Goal: Task Accomplishment & Management: Manage account settings

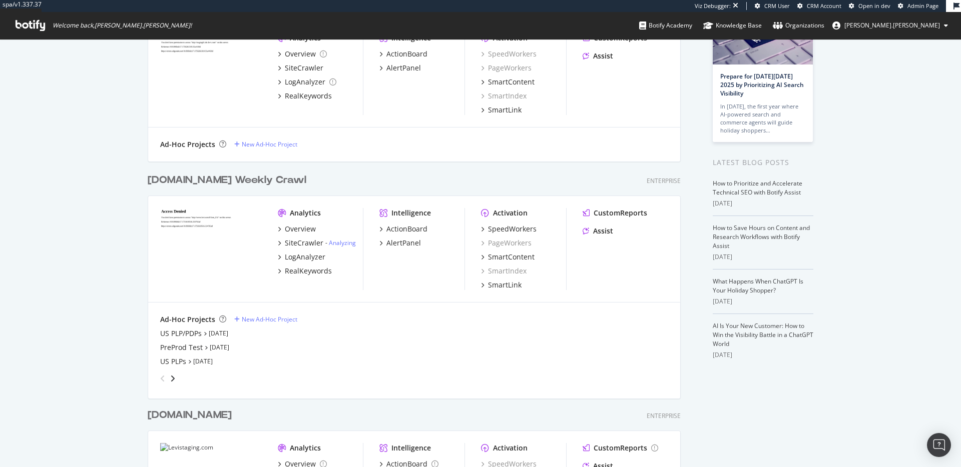
scroll to position [202, 0]
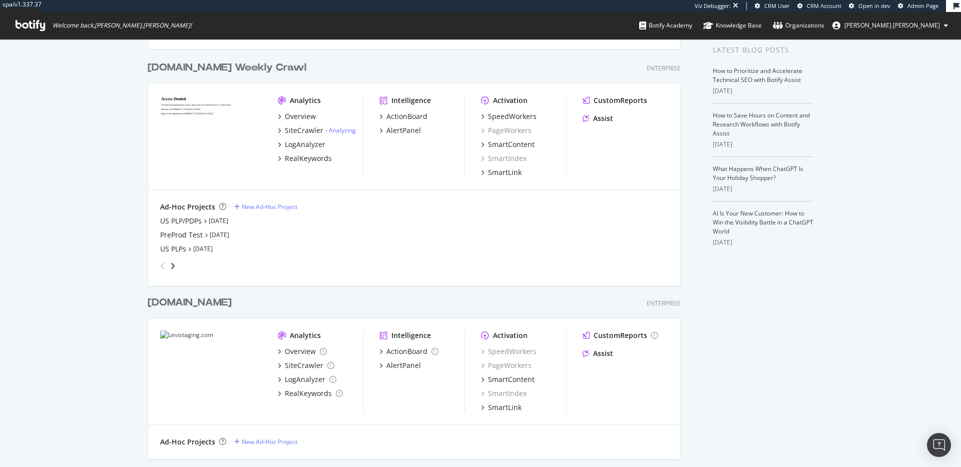
click at [868, 334] on div "My Web Properties Most recent crawl Demo Web Property levipilot.com Enterprise …" at bounding box center [480, 243] width 961 height 813
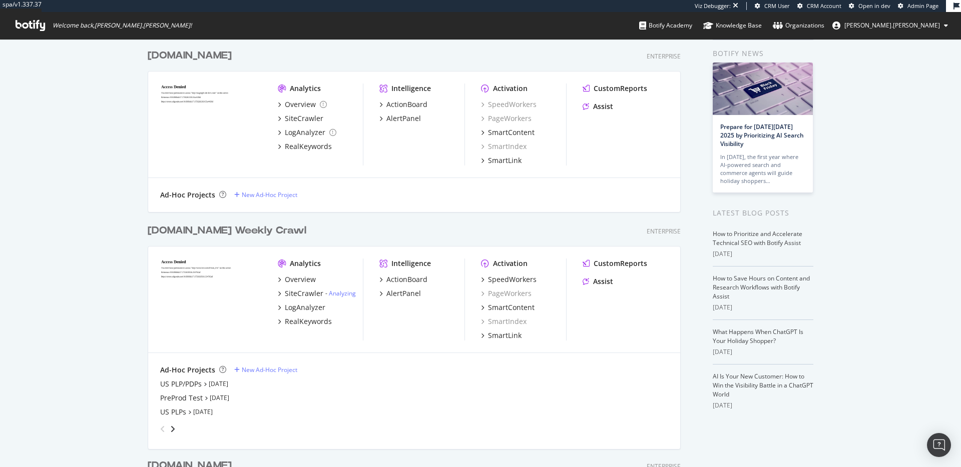
scroll to position [0, 0]
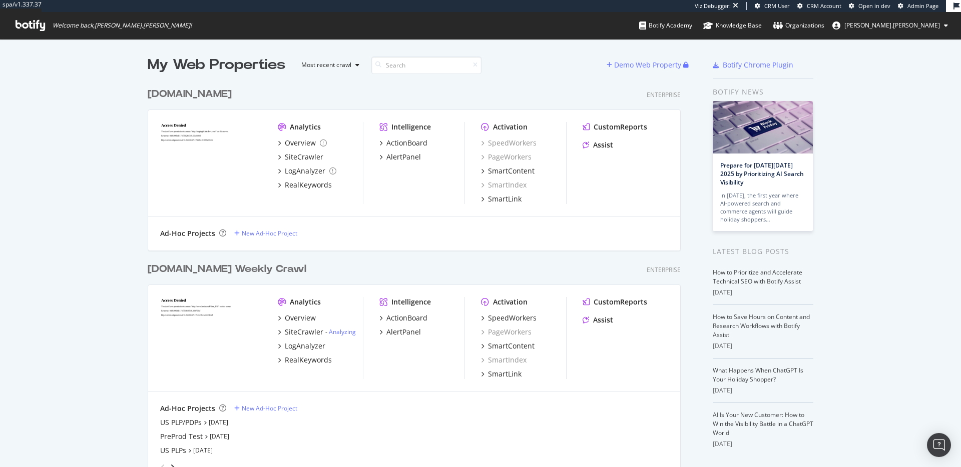
click at [201, 97] on div "levipilot.com" at bounding box center [190, 94] width 84 height 15
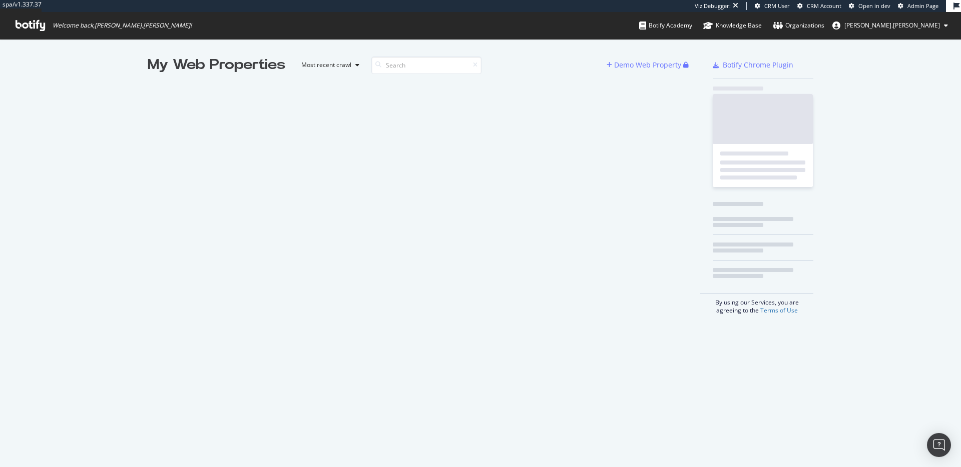
scroll to position [467, 961]
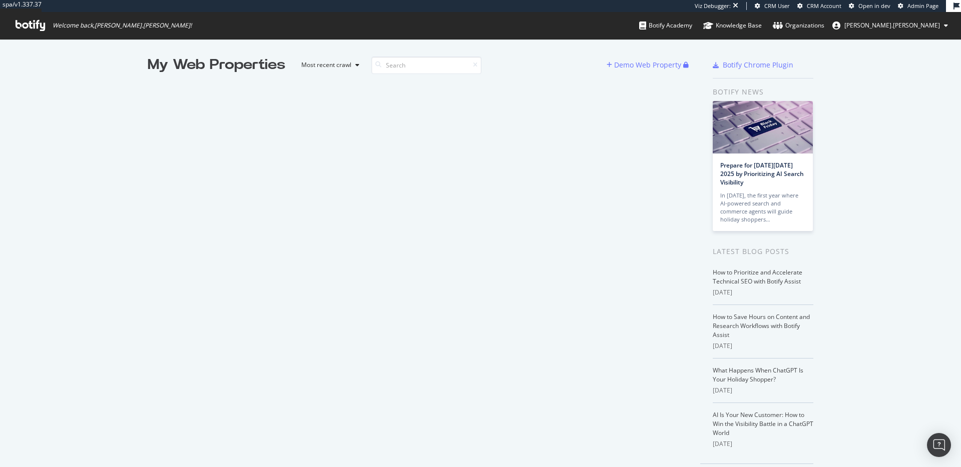
scroll to position [467, 961]
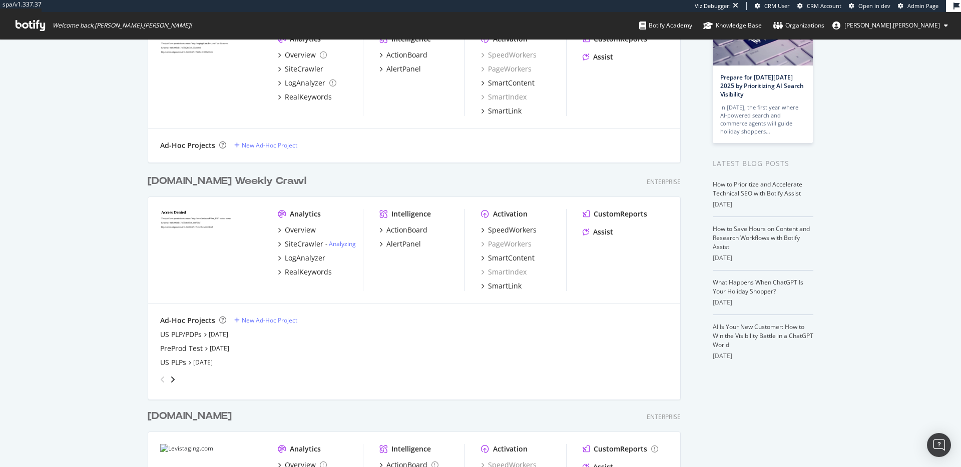
scroll to position [60, 0]
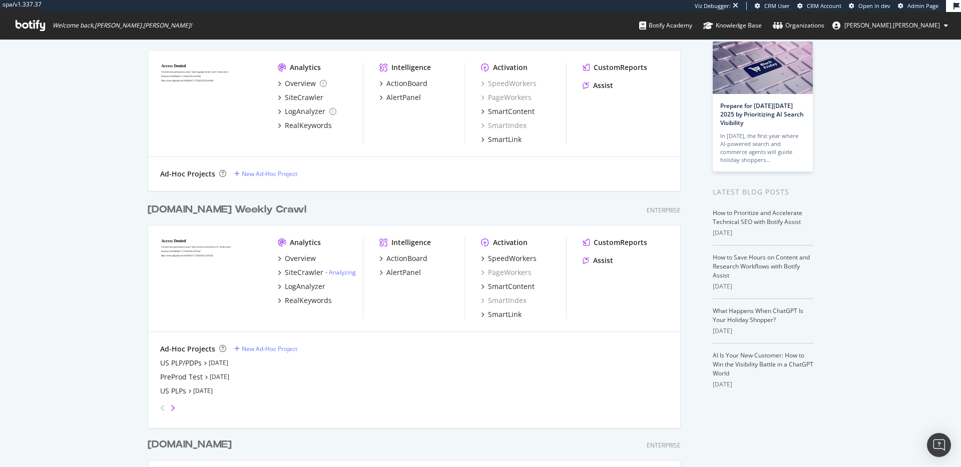
click at [175, 407] on icon "angle-right" at bounding box center [172, 408] width 5 height 8
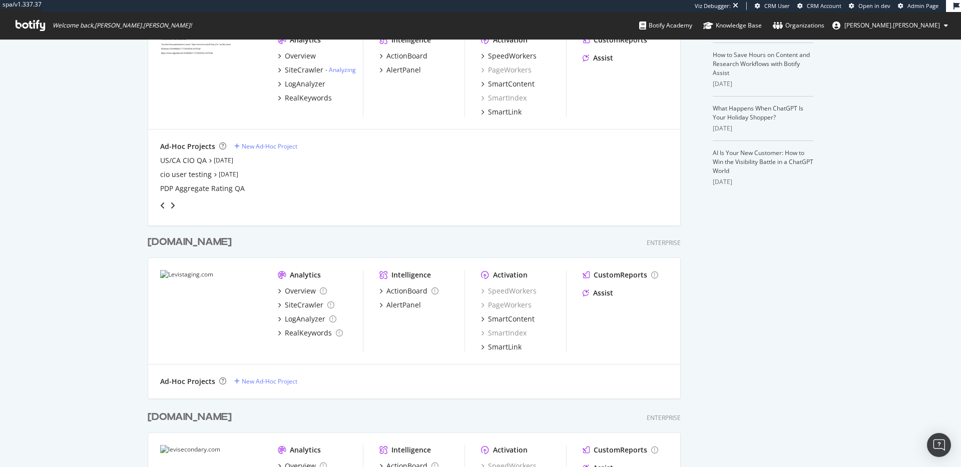
scroll to position [268, 0]
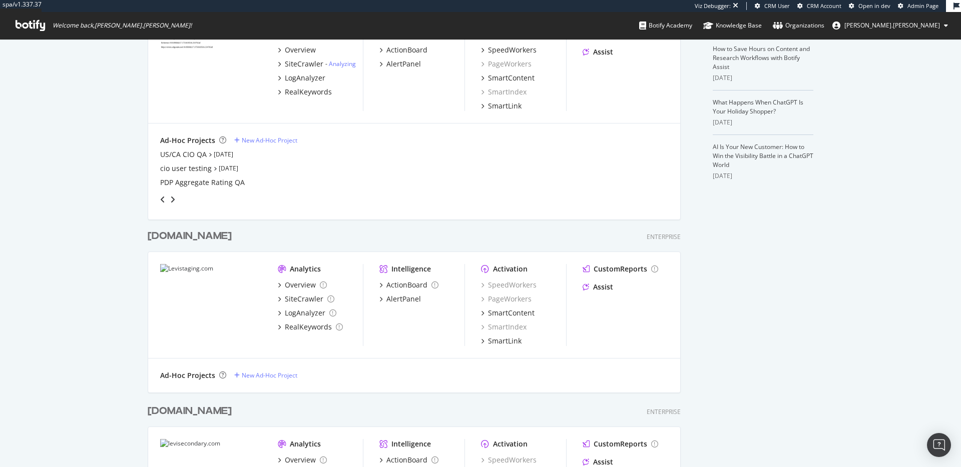
click at [220, 240] on div "Levistaging.com" at bounding box center [190, 236] width 84 height 15
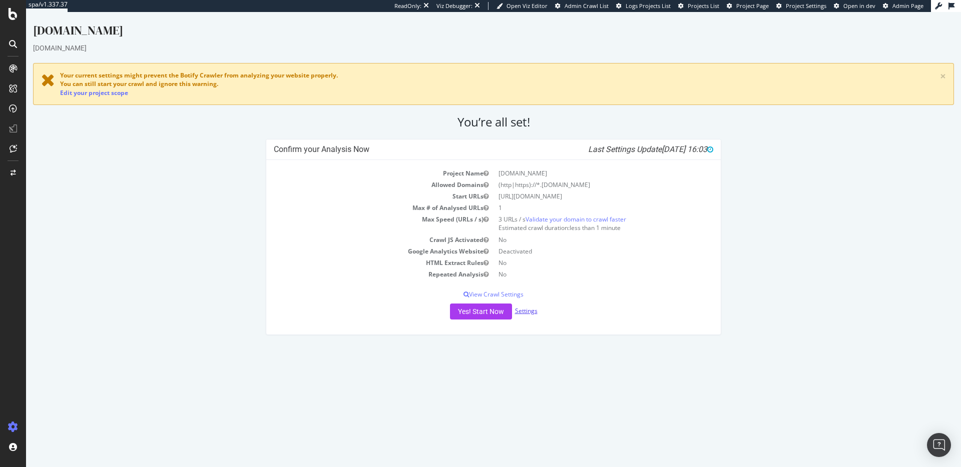
click at [528, 313] on link "Settings" at bounding box center [526, 311] width 23 height 9
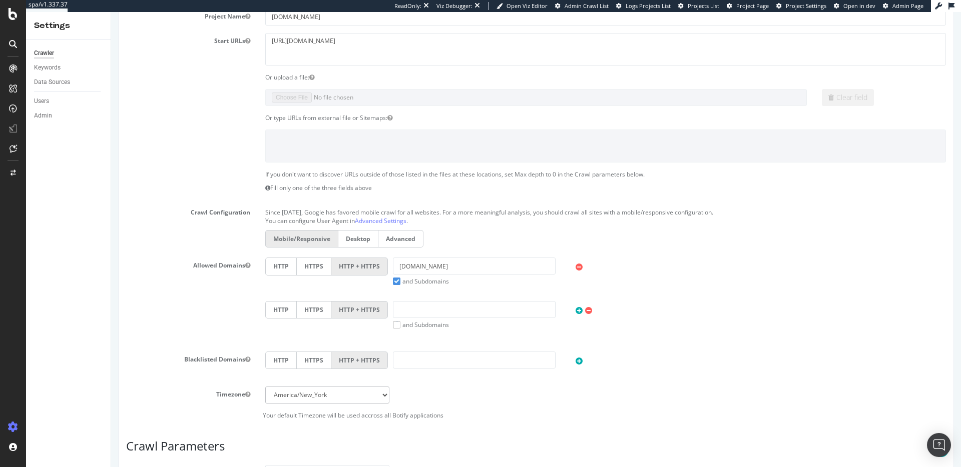
scroll to position [187, 0]
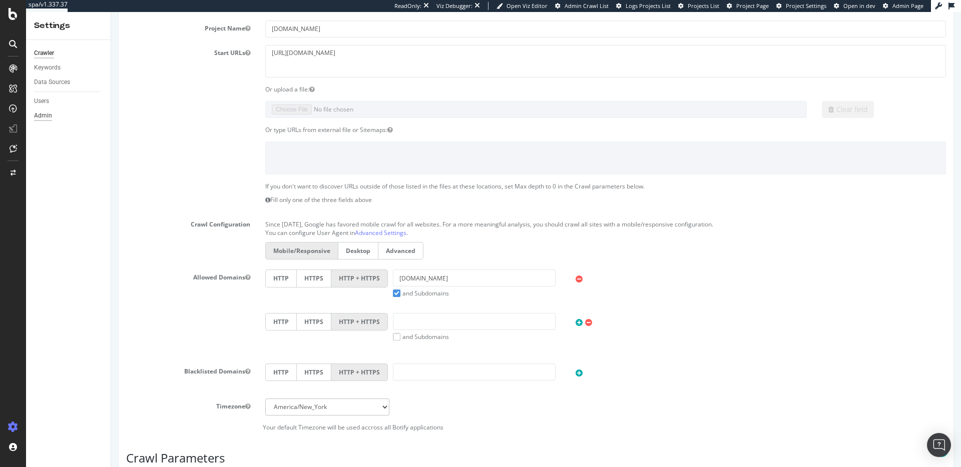
click at [40, 115] on div "Admin" at bounding box center [43, 116] width 18 height 11
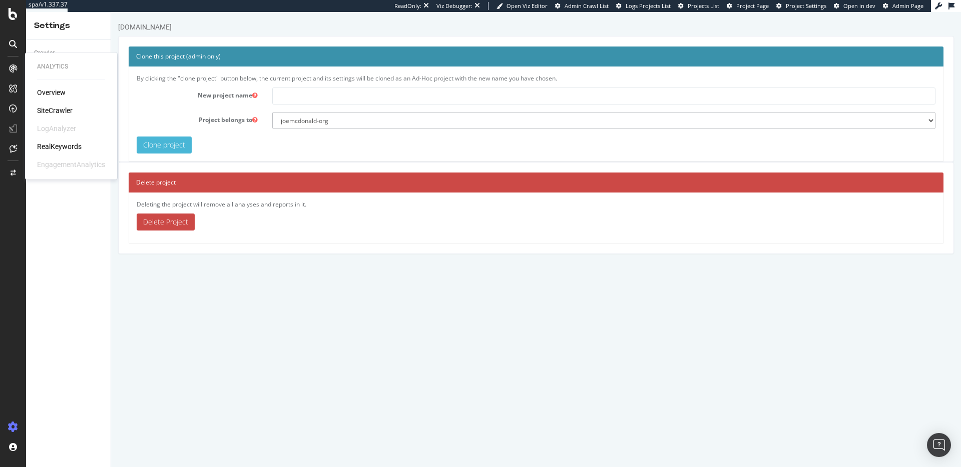
click at [177, 220] on link "Delete Project" at bounding box center [166, 222] width 58 height 17
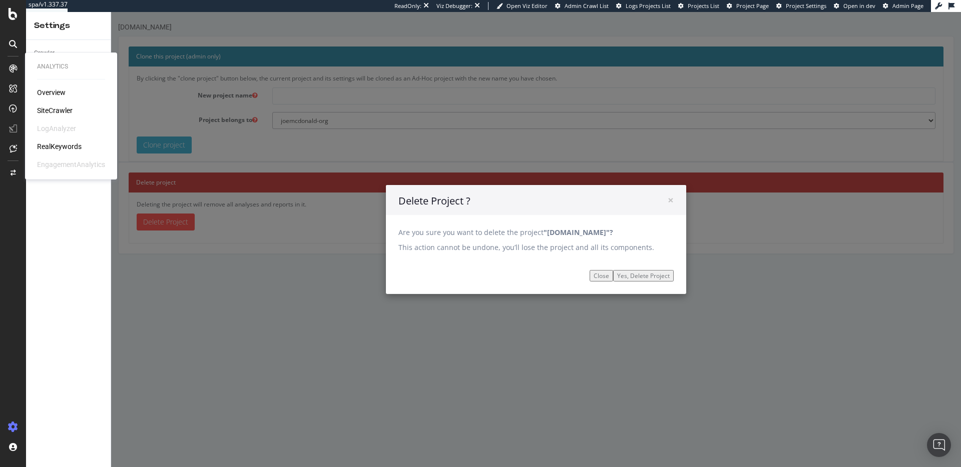
click at [644, 276] on input "Yes, Delete Project" at bounding box center [643, 276] width 61 height 12
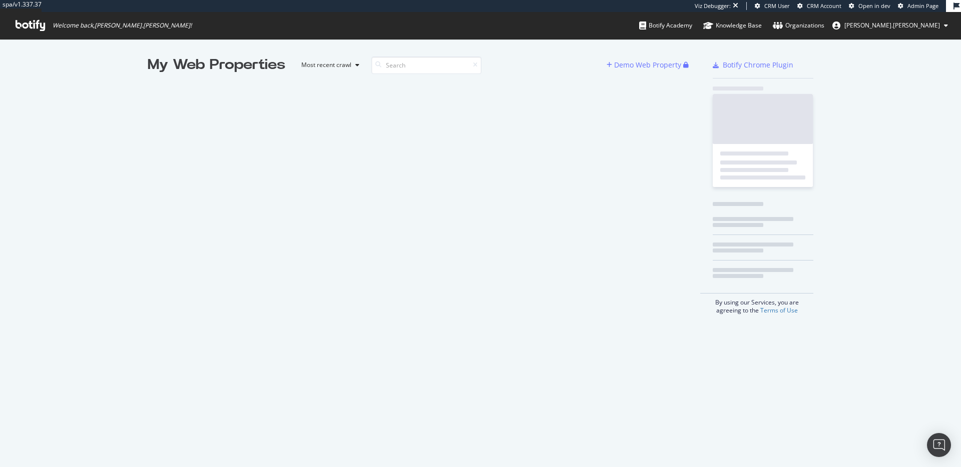
scroll to position [467, 961]
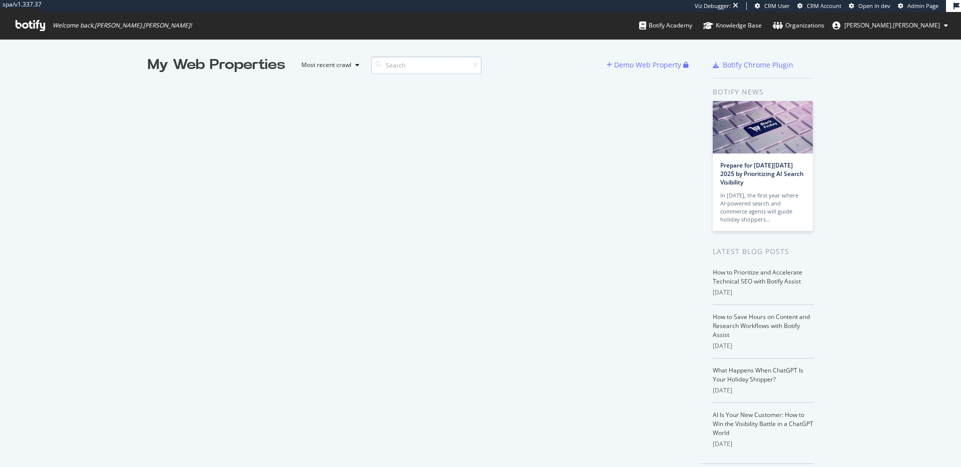
scroll to position [467, 961]
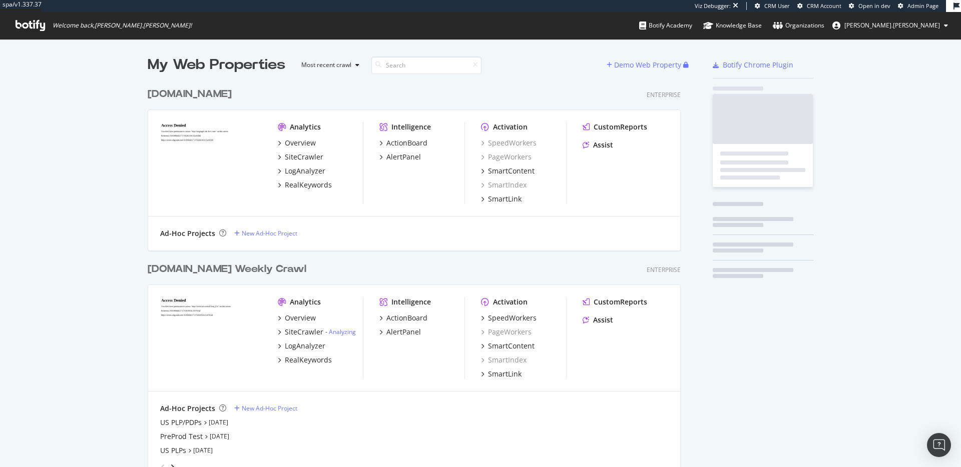
scroll to position [585, 541]
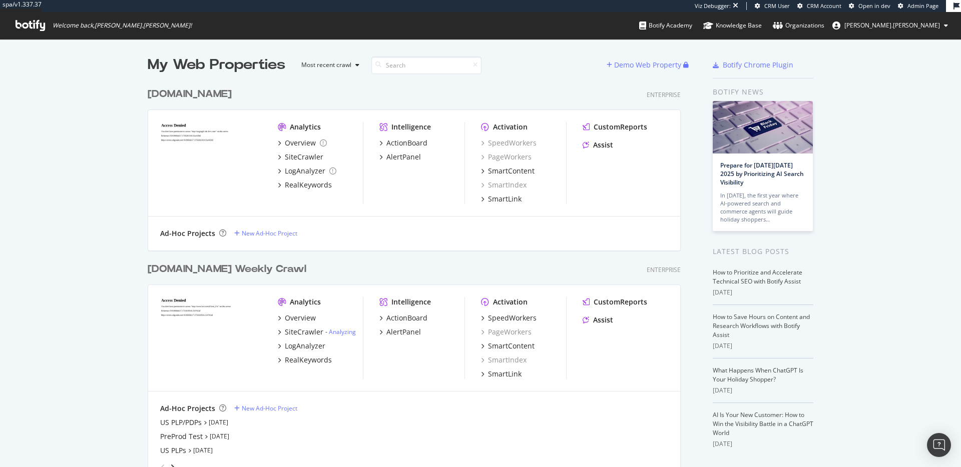
click at [211, 96] on div "[DOMAIN_NAME]" at bounding box center [192, 94] width 88 height 15
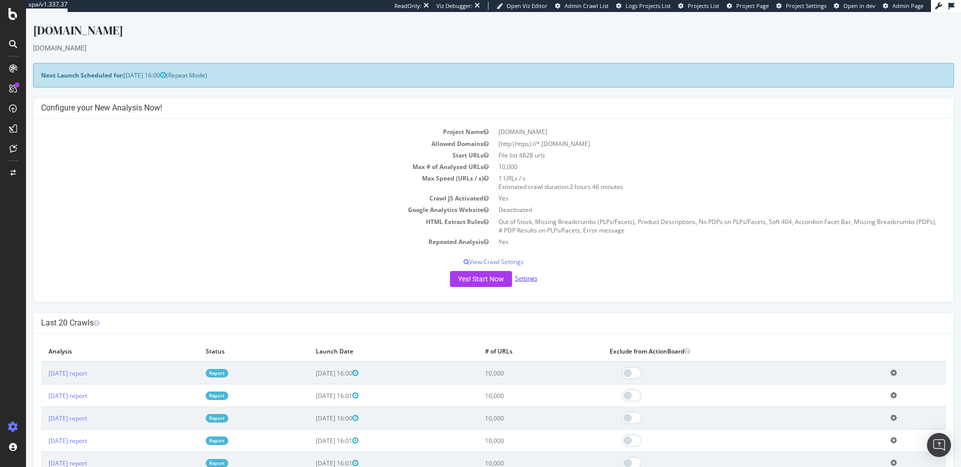
click at [520, 280] on link "Settings" at bounding box center [526, 278] width 23 height 9
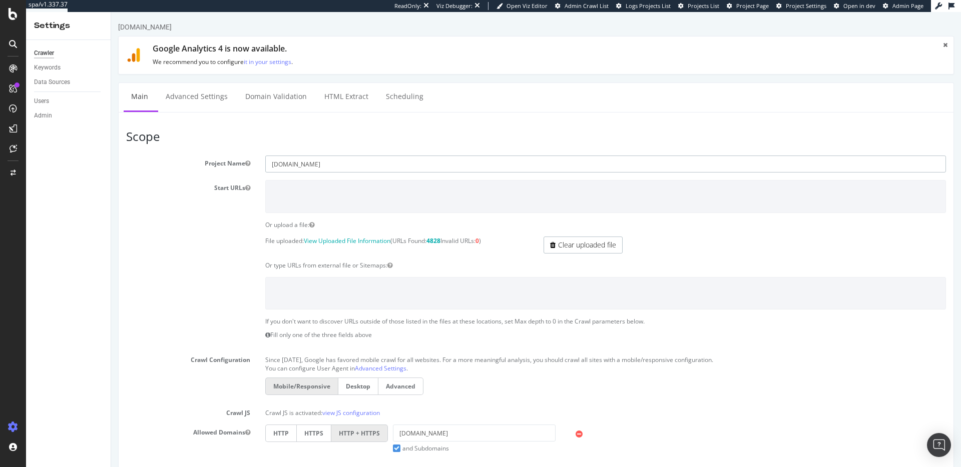
click at [293, 165] on input "levipilot.com" at bounding box center [605, 164] width 681 height 17
type input "levistaging.com"
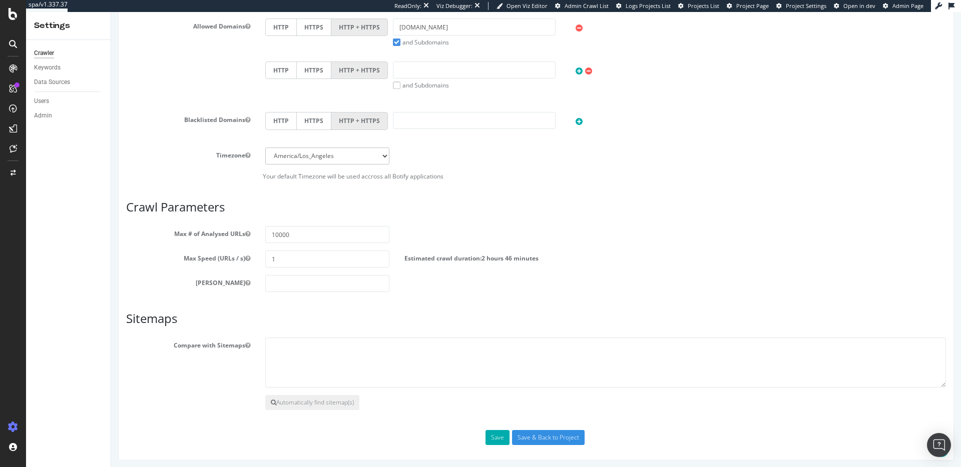
scroll to position [410, 0]
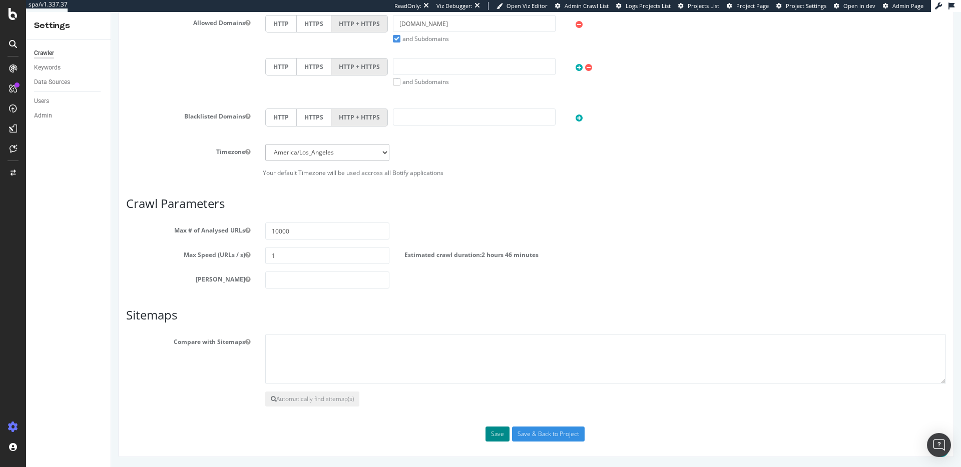
click at [500, 434] on button "Save" at bounding box center [497, 434] width 24 height 15
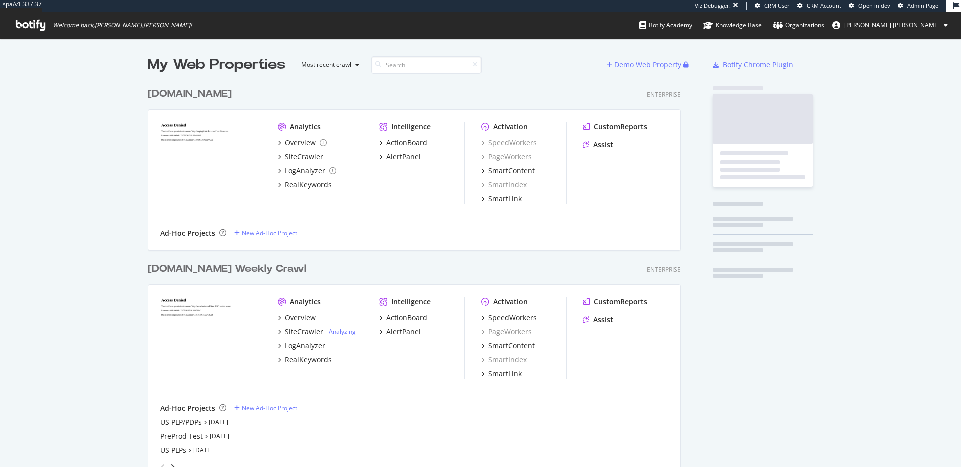
scroll to position [585, 541]
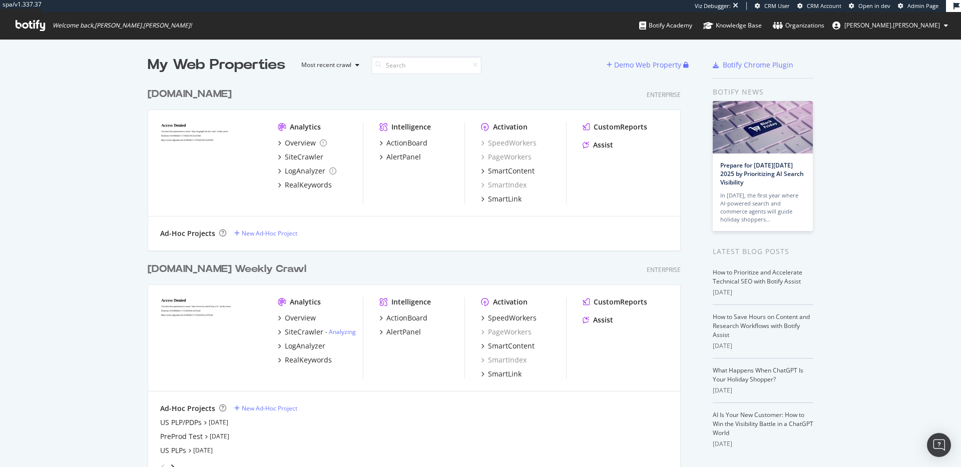
click at [883, 181] on div "My Web Properties Most recent crawl Demo Web Property [DOMAIN_NAME] Enterprise …" at bounding box center [480, 358] width 961 height 638
click at [892, 136] on div "My Web Properties Most recent crawl Demo Web Property [DOMAIN_NAME] Enterprise …" at bounding box center [480, 358] width 961 height 638
click at [898, 139] on div "My Web Properties Most recent crawl Demo Web Property [DOMAIN_NAME] Enterprise …" at bounding box center [480, 358] width 961 height 638
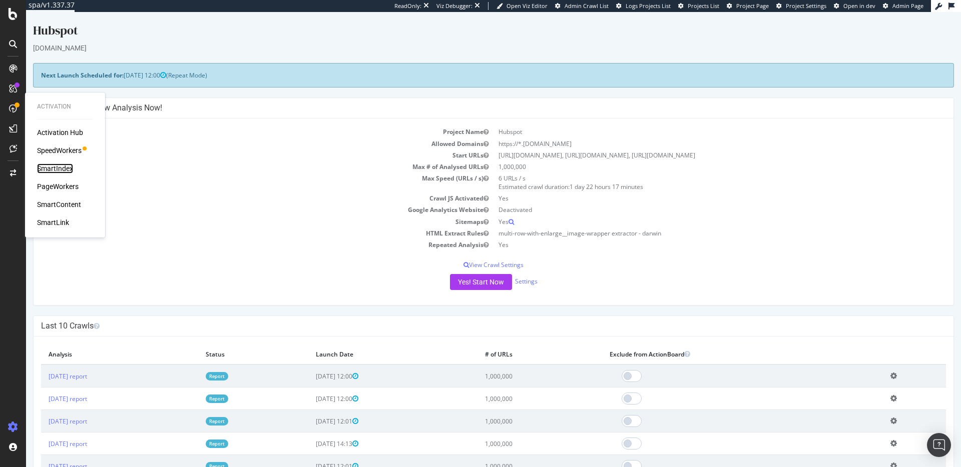
click at [67, 168] on div "SmartIndex" at bounding box center [55, 169] width 36 height 10
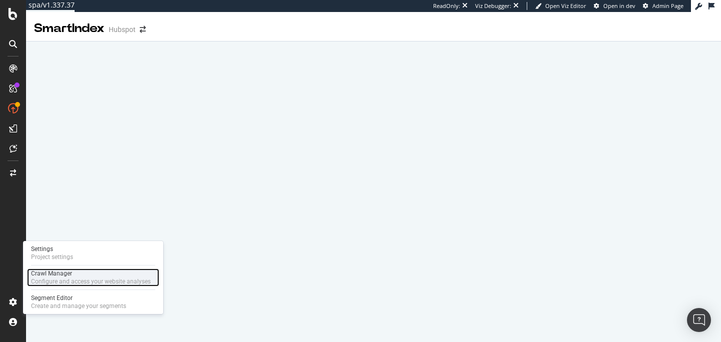
click at [66, 279] on div "Configure and access your website analyses" at bounding box center [91, 282] width 120 height 8
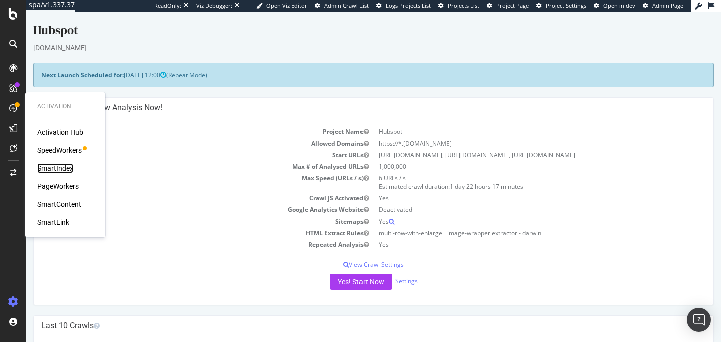
click at [56, 171] on div "SmartIndex" at bounding box center [55, 169] width 36 height 10
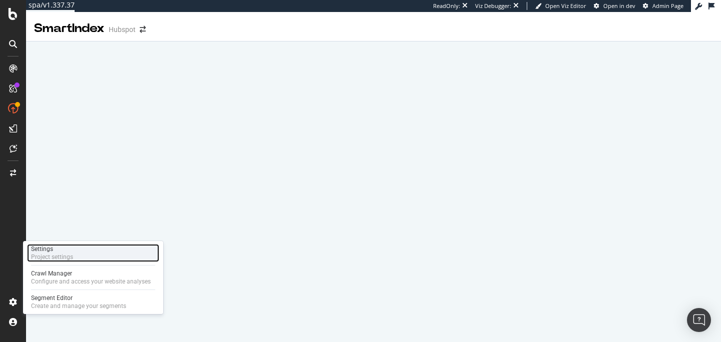
click at [85, 258] on div "Settings Project settings" at bounding box center [93, 253] width 132 height 18
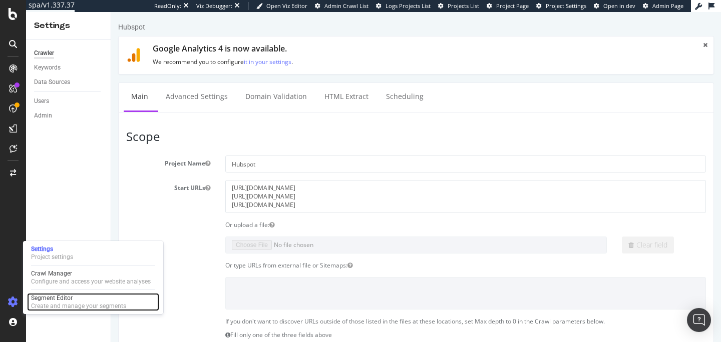
drag, startPoint x: 64, startPoint y: 299, endPoint x: 159, endPoint y: 288, distance: 96.2
click at [64, 299] on div "Segment Editor" at bounding box center [78, 298] width 95 height 8
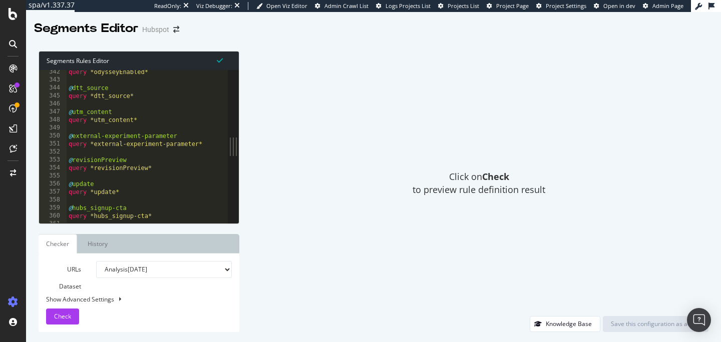
scroll to position [3133, 0]
